Goal: Task Accomplishment & Management: Complete application form

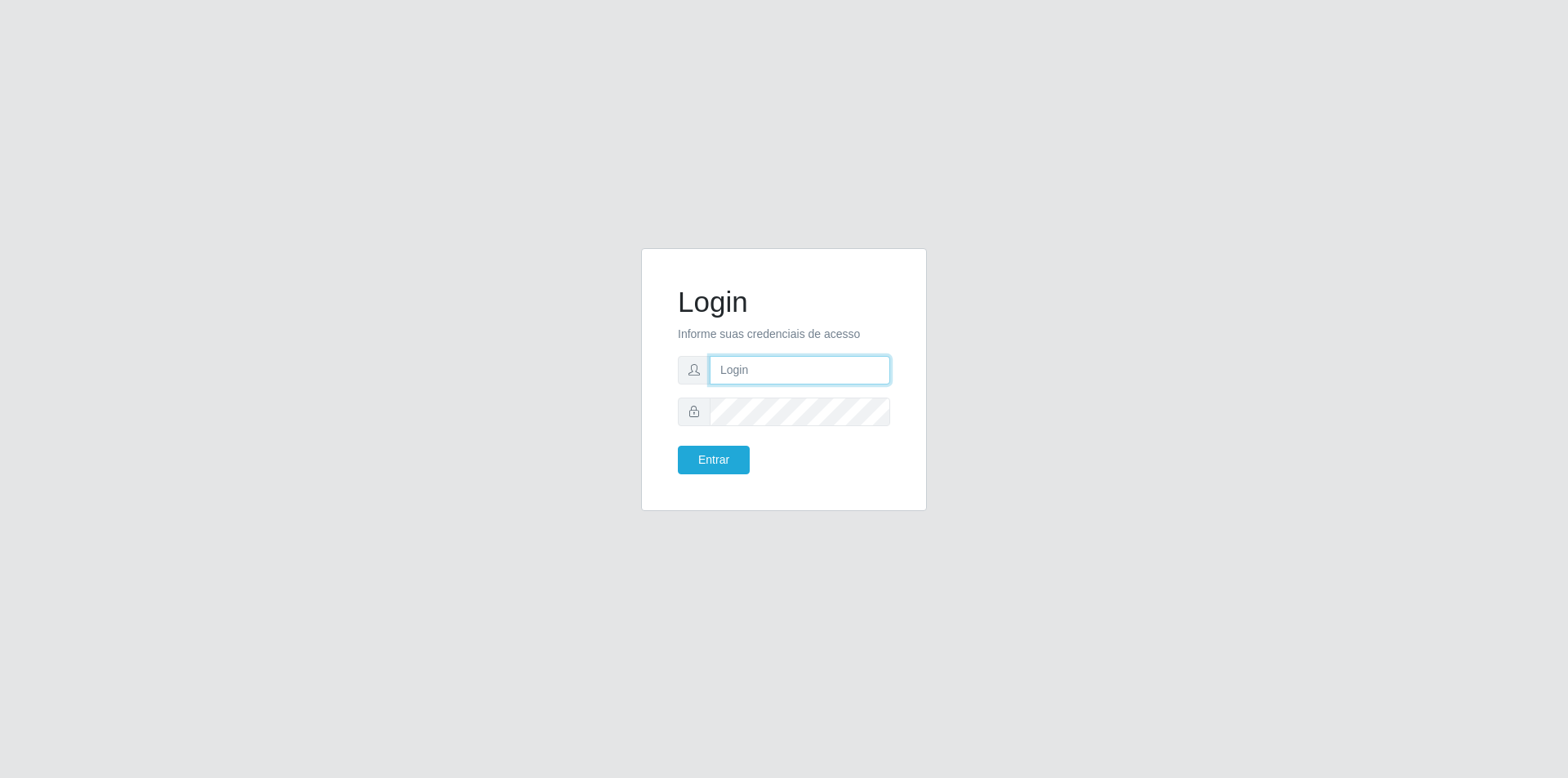
click at [779, 368] on input "text" at bounding box center [800, 370] width 181 height 29
click at [678, 446] on button "Entrar" at bounding box center [714, 460] width 72 height 29
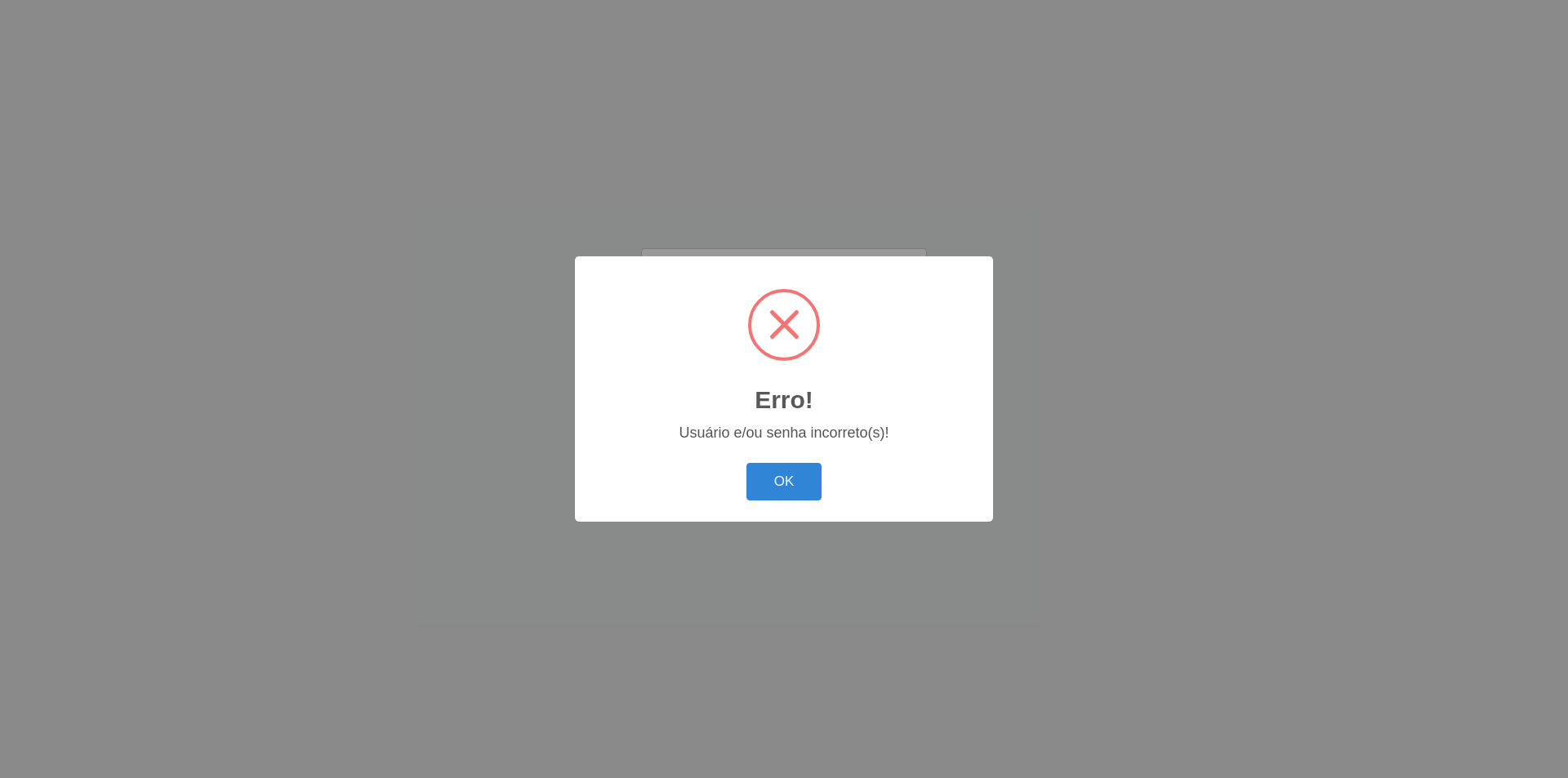
click at [723, 462] on div "OK Cancel" at bounding box center [784, 481] width 386 height 47
click at [769, 480] on button "OK" at bounding box center [784, 482] width 76 height 39
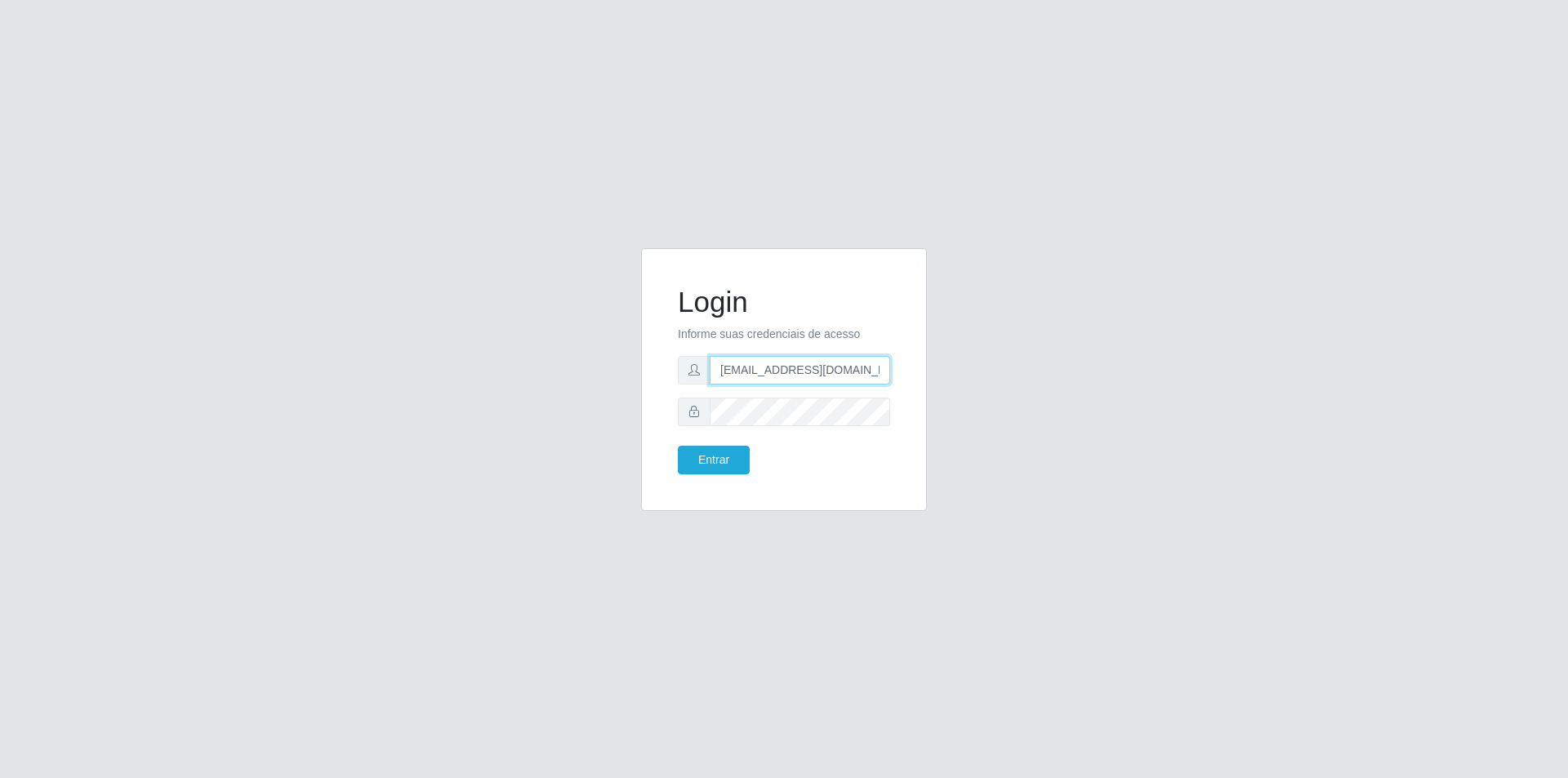
scroll to position [0, 14]
drag, startPoint x: 787, startPoint y: 370, endPoint x: 903, endPoint y: 369, distance: 116.0
click at [903, 369] on div "Login Informe suas credenciais de acesso [EMAIL_ADDRESS][DOMAIN_NAME] Entrar" at bounding box center [784, 379] width 245 height 222
click at [722, 371] on input "[EMAIL_ADDRESS][DOMAIN_NAME]" at bounding box center [800, 370] width 181 height 29
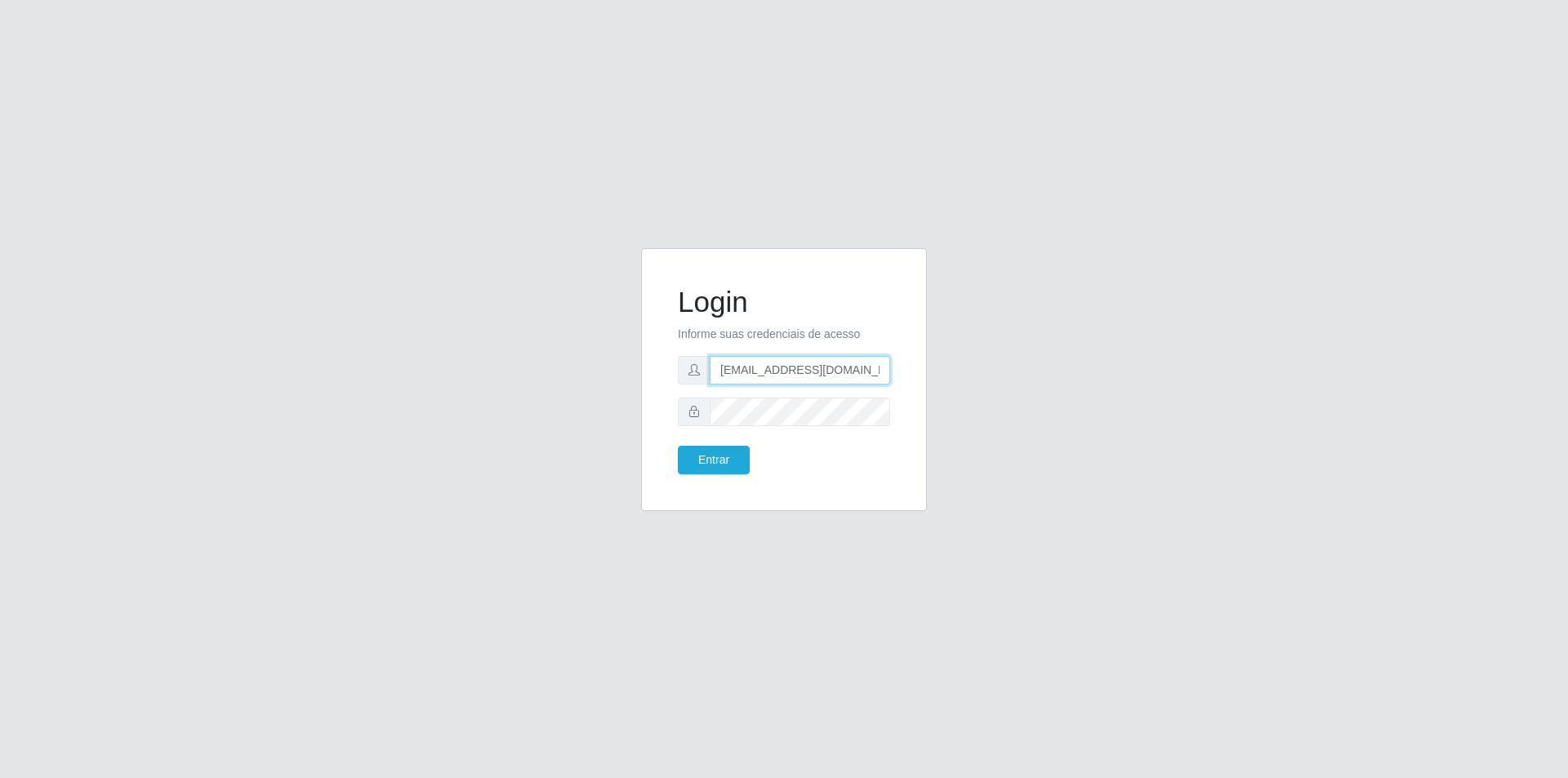
drag, startPoint x: 737, startPoint y: 371, endPoint x: 621, endPoint y: 364, distance: 116.2
click at [621, 364] on div "Login Informe suas credenciais de acesso [EMAIL_ADDRESS][DOMAIN_NAME] Entrar" at bounding box center [784, 390] width 930 height 282
click at [750, 372] on input "[EMAIL_ADDRESS][DOMAIN_NAME]" at bounding box center [800, 370] width 181 height 29
drag, startPoint x: 752, startPoint y: 372, endPoint x: 608, endPoint y: 353, distance: 145.2
click at [608, 364] on div "Login Informe suas credenciais de acesso [EMAIL_ADDRESS][DOMAIN_NAME] Entrar" at bounding box center [784, 390] width 930 height 282
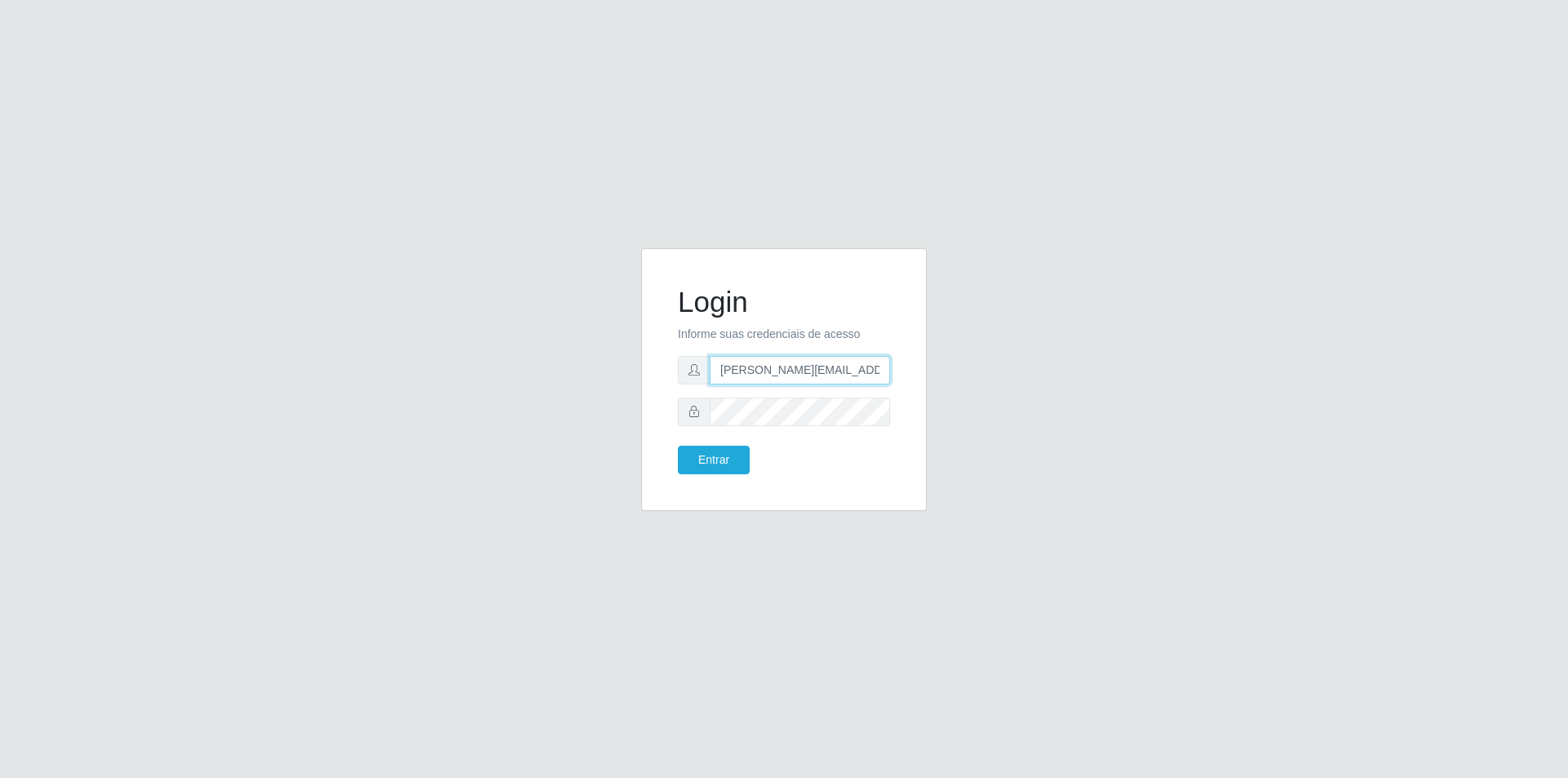
click at [785, 370] on input "[PERSON_NAME][EMAIL_ADDRESS][DOMAIN_NAME]" at bounding box center [800, 370] width 181 height 29
type input "[PERSON_NAME][EMAIL_ADDRESS][DOMAIN_NAME]"
click at [456, 387] on div "Login Informe suas credenciais de acesso [PERSON_NAME][EMAIL_ADDRESS][DOMAIN_NA…" at bounding box center [784, 390] width 930 height 282
click at [678, 446] on button "Entrar" at bounding box center [714, 460] width 72 height 29
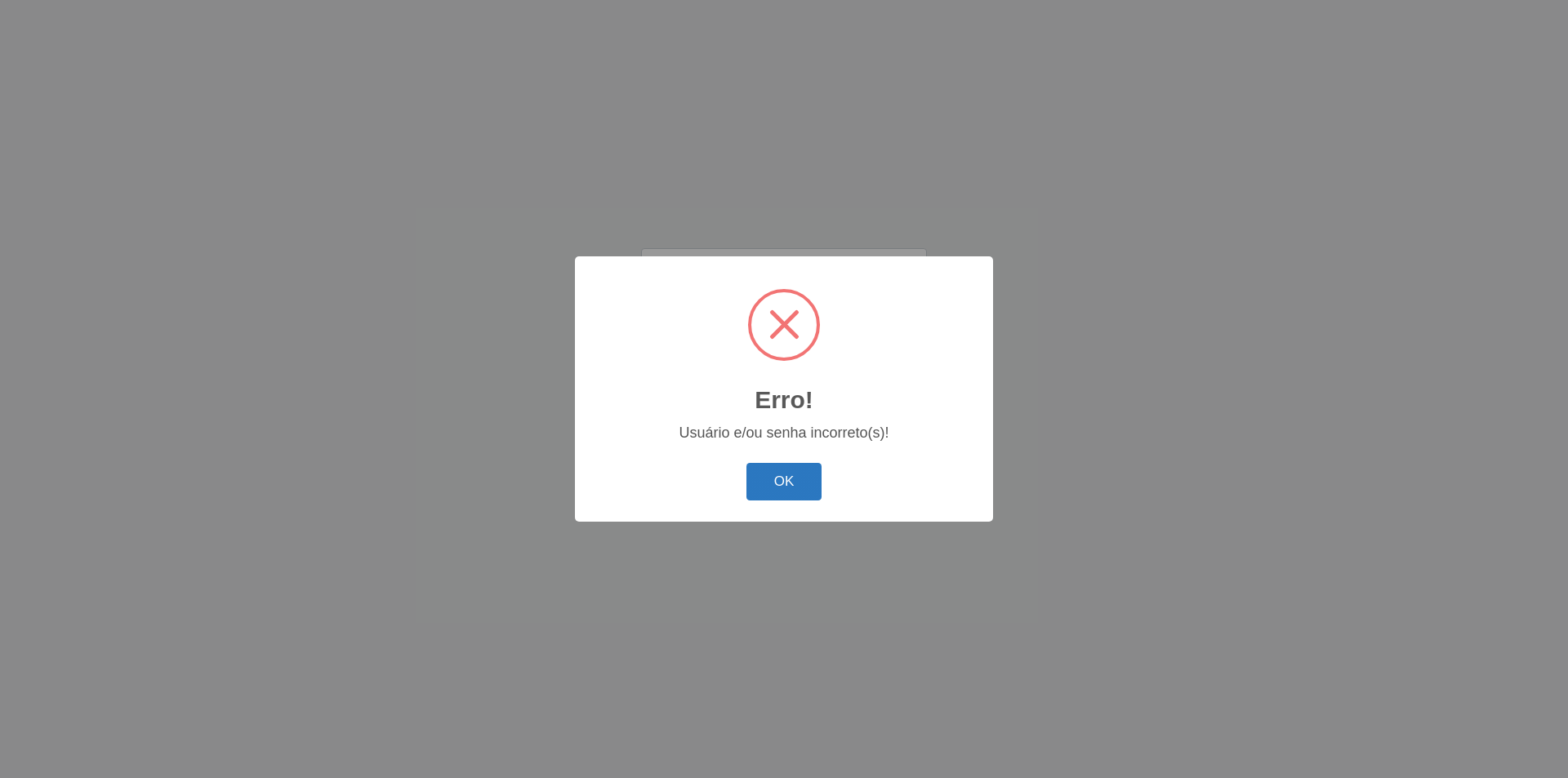
click at [777, 473] on button "OK" at bounding box center [784, 482] width 76 height 39
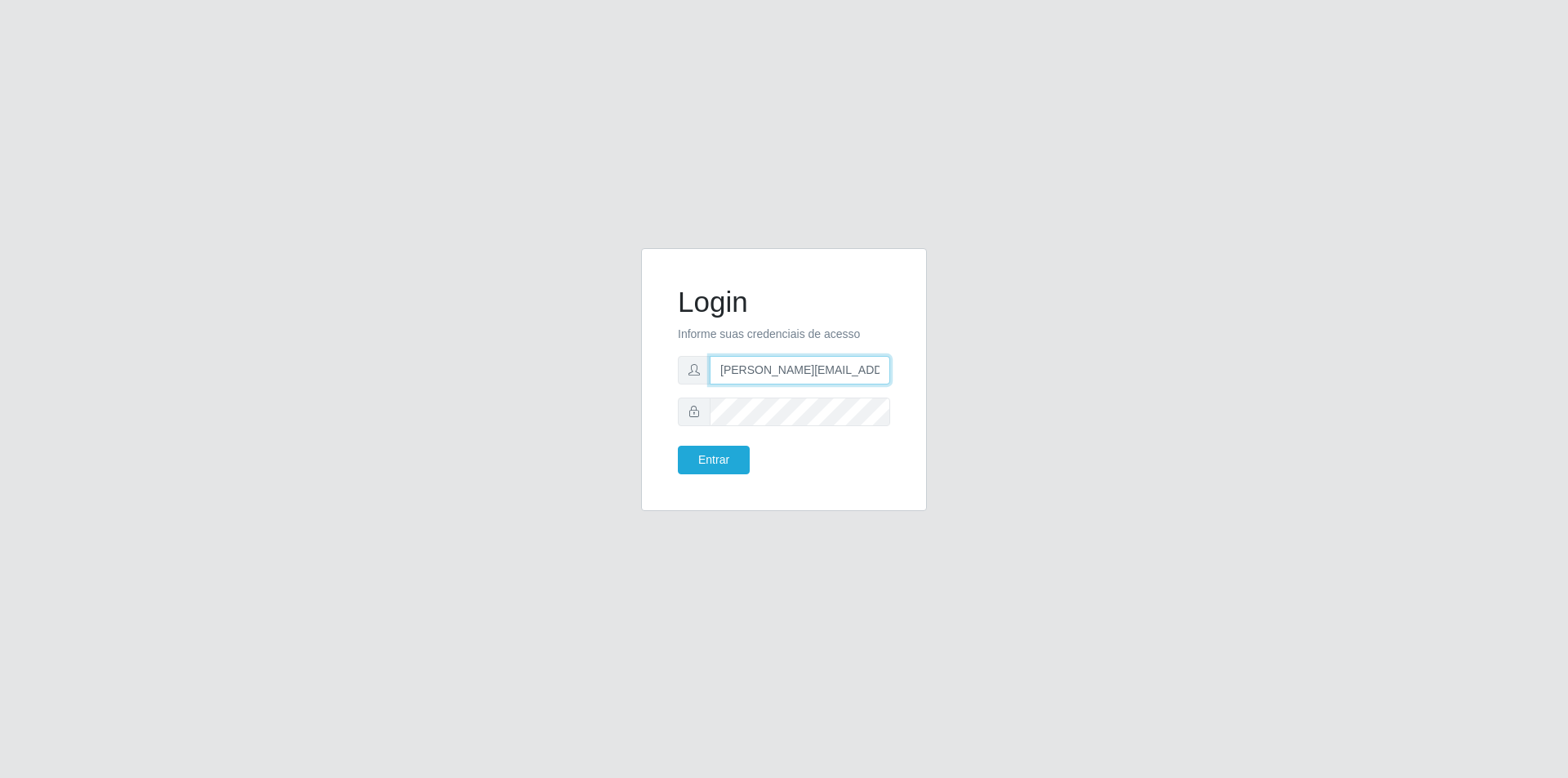
scroll to position [0, 29]
drag, startPoint x: 811, startPoint y: 375, endPoint x: 1007, endPoint y: 377, distance: 196.0
click at [1007, 377] on div "Login Informe suas credenciais de acesso [PERSON_NAME][EMAIL_ADDRESS][DOMAIN_NA…" at bounding box center [784, 390] width 930 height 282
click at [873, 376] on input "[PERSON_NAME][EMAIL_ADDRESS][DOMAIN_NAME]" at bounding box center [800, 370] width 181 height 29
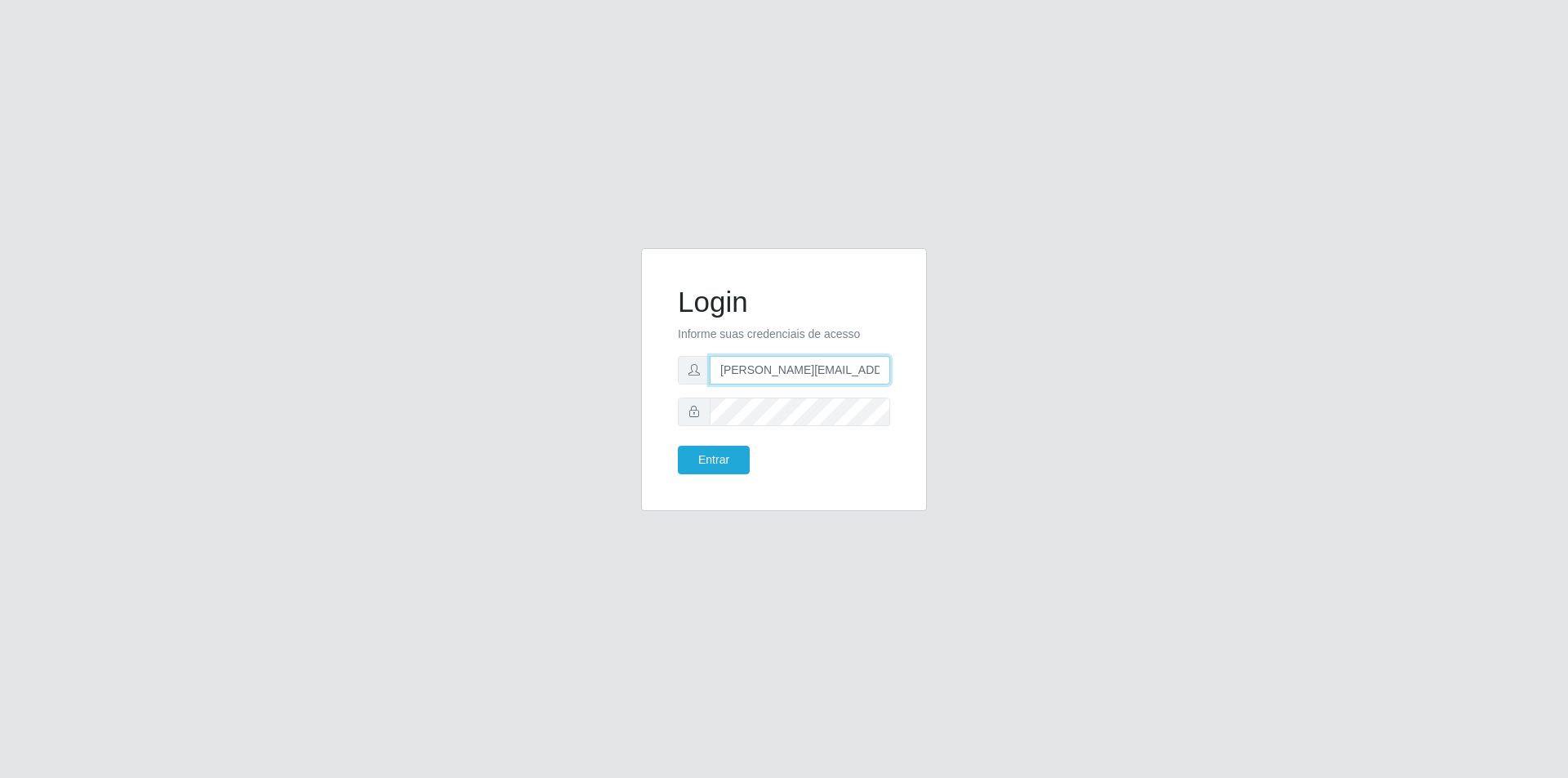
drag, startPoint x: 883, startPoint y: 376, endPoint x: 592, endPoint y: 386, distance: 291.2
click at [592, 386] on div "Login Informe suas credenciais de acesso [PERSON_NAME][EMAIL_ADDRESS][DOMAIN_NA…" at bounding box center [784, 390] width 930 height 282
click at [793, 376] on input "[PERSON_NAME][EMAIL_ADDRESS][DOMAIN_NAME]" at bounding box center [800, 370] width 181 height 29
